Goal: Check status: Check status

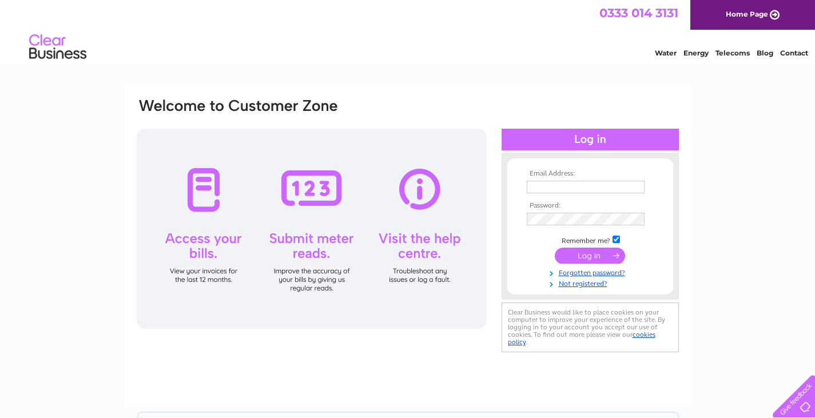
type input "neaumcrag@ktdbroadband.com"
click at [567, 253] on input "submit" at bounding box center [590, 256] width 70 height 16
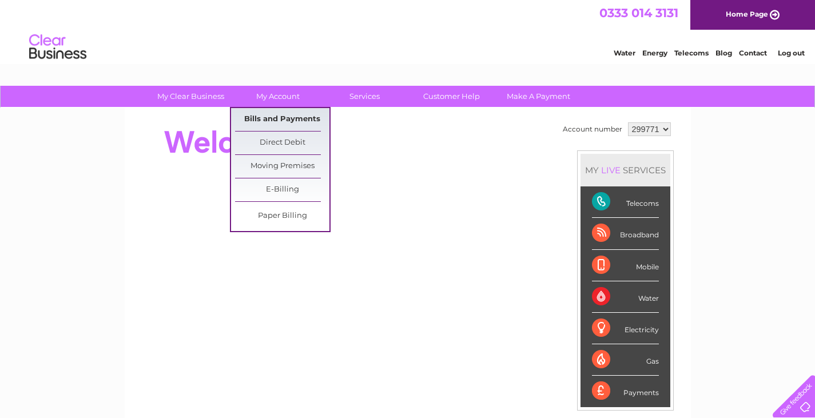
click at [279, 123] on link "Bills and Payments" at bounding box center [282, 119] width 94 height 23
